Goal: Navigation & Orientation: Find specific page/section

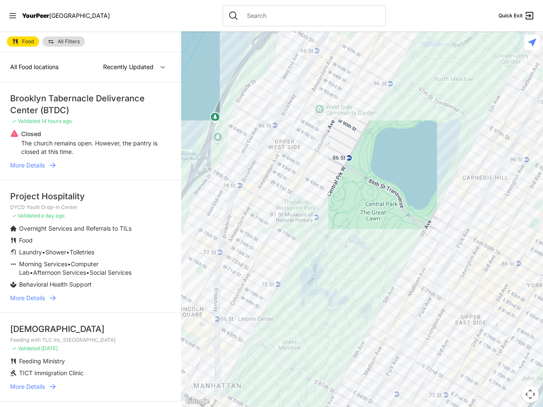
click at [13, 16] on icon at bounding box center [12, 15] width 7 height 5
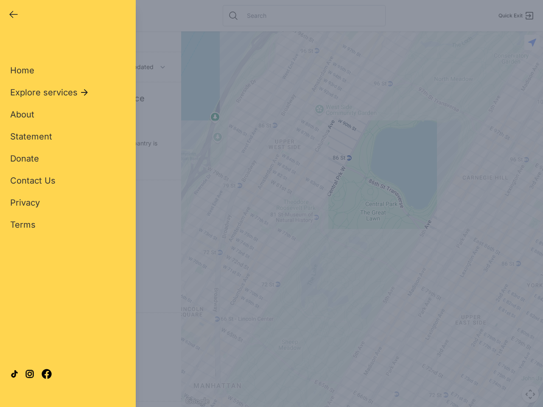
click at [362, 219] on div "Close panel YourPeer [GEOGRAPHIC_DATA] Quick Exit Single Adult Families Soup Ki…" at bounding box center [271, 203] width 543 height 407
click at [530, 395] on div "Close panel YourPeer [GEOGRAPHIC_DATA] Quick Exit Single Adult Families Soup Ki…" at bounding box center [271, 203] width 543 height 407
click at [532, 42] on div "Close panel YourPeer [GEOGRAPHIC_DATA] Quick Exit Single Adult Families Soup Ki…" at bounding box center [271, 203] width 543 height 407
